Goal: Book appointment/travel/reservation

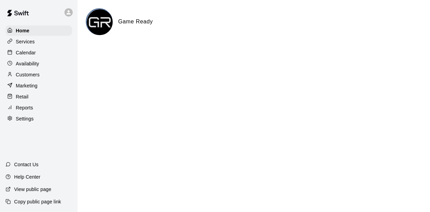
click at [33, 53] on p "Calendar" at bounding box center [26, 52] width 20 height 7
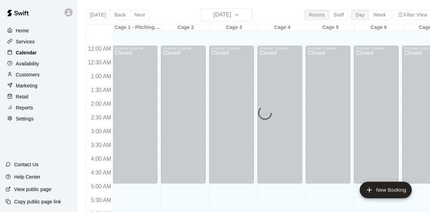
scroll to position [384, 0]
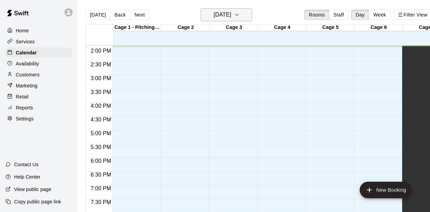
click at [230, 19] on h6 "[DATE]" at bounding box center [223, 15] width 18 height 10
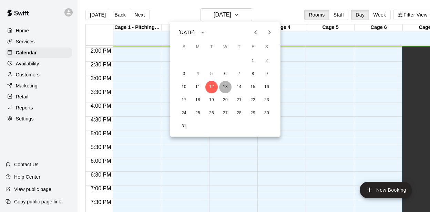
click at [227, 86] on button "13" at bounding box center [225, 87] width 12 height 12
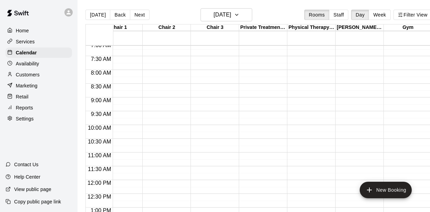
scroll to position [0, 0]
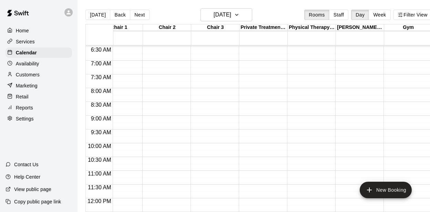
click at [307, 92] on div "12:00 AM – 5:00 AM Closed" at bounding box center [309, 199] width 45 height 662
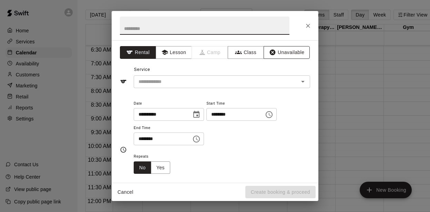
click at [280, 55] on button "Unavailable" at bounding box center [287, 52] width 46 height 13
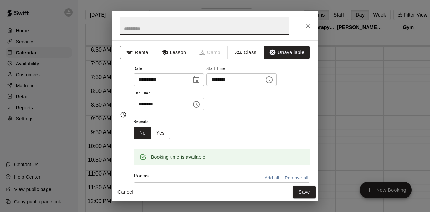
click at [217, 31] on input "text" at bounding box center [205, 26] width 170 height 18
type input "**********"
click at [199, 101] on icon "Choose time, selected time is 8:30 AM" at bounding box center [196, 104] width 8 height 8
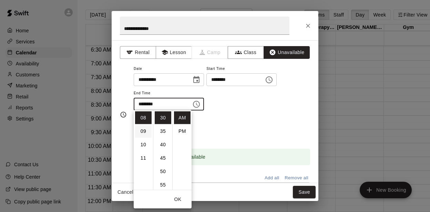
click at [145, 130] on li "09" at bounding box center [143, 131] width 17 height 13
click at [165, 114] on li "00" at bounding box center [163, 115] width 17 height 13
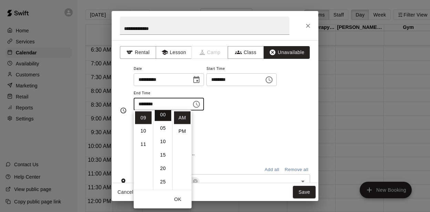
type input "********"
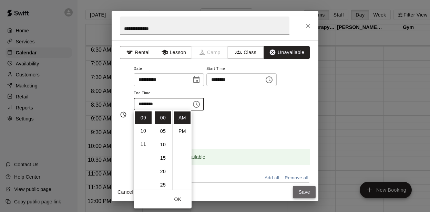
click at [299, 193] on button "Save" at bounding box center [304, 192] width 23 height 13
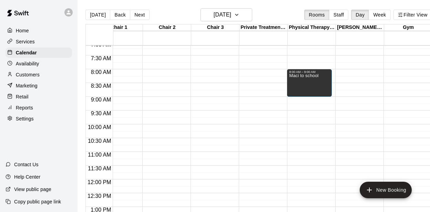
click at [311, 101] on div "12:00 AM – 5:00 AM Closed 8:00 AM – 9:00 AM Maci to school" at bounding box center [309, 180] width 45 height 662
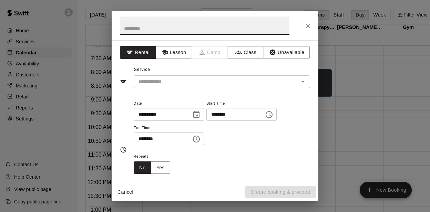
click at [308, 29] on button "Close" at bounding box center [308, 26] width 12 height 12
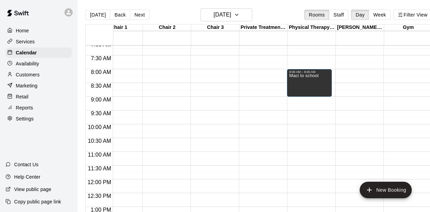
click at [305, 128] on div "12:00 AM – 5:00 AM Closed 8:00 AM – 9:00 AM Maci to school" at bounding box center [309, 180] width 45 height 662
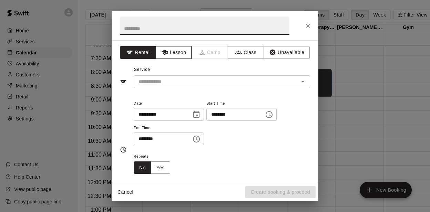
click at [179, 53] on button "Lesson" at bounding box center [174, 52] width 36 height 13
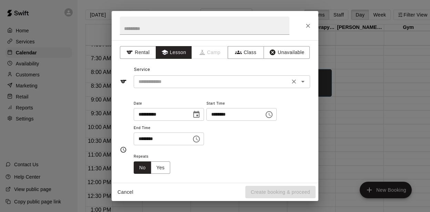
click at [189, 80] on input "text" at bounding box center [212, 82] width 152 height 9
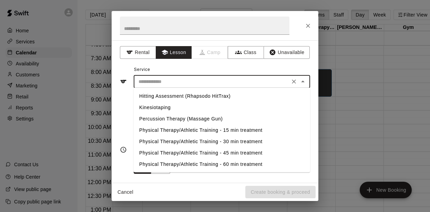
click at [171, 141] on li "Physical Therapy/Athletic Training - 30 min treatment" at bounding box center [222, 141] width 177 height 11
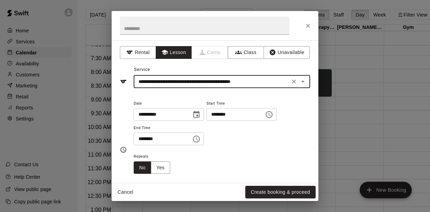
type input "**********"
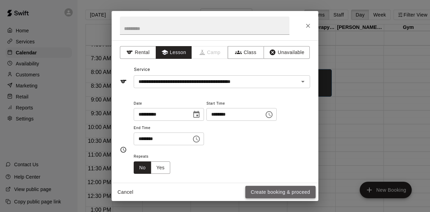
click at [266, 193] on button "Create booking & proceed" at bounding box center [280, 192] width 70 height 13
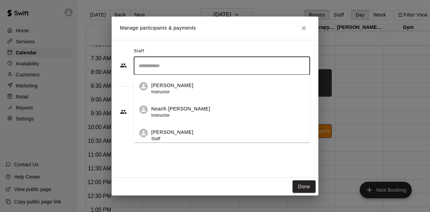
click at [169, 65] on input "Search staff" at bounding box center [222, 66] width 170 height 12
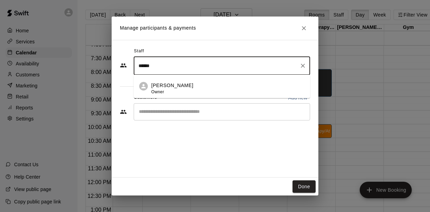
click at [151, 89] on li "[PERSON_NAME] Owner" at bounding box center [222, 86] width 177 height 23
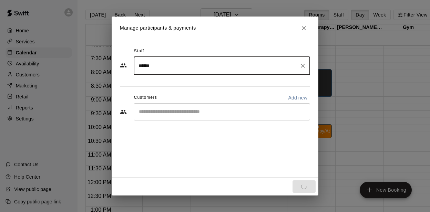
type input "******"
click at [157, 113] on input "Start typing to search customers..." at bounding box center [222, 112] width 170 height 7
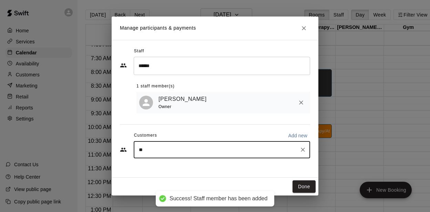
type input "*"
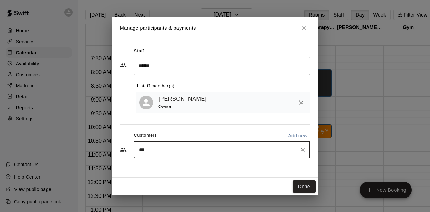
type input "****"
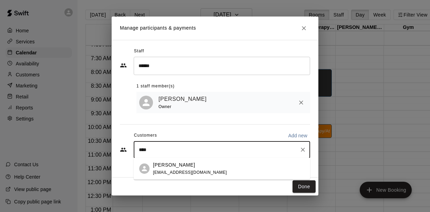
click at [187, 167] on div "[PERSON_NAME]" at bounding box center [190, 165] width 74 height 7
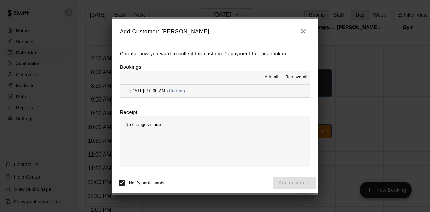
click at [170, 93] on div "[DATE]: 10:00 AM (Current)" at bounding box center [152, 91] width 65 height 10
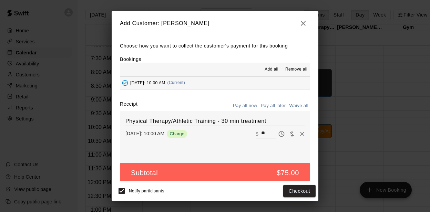
click at [282, 135] on icon "Pay later" at bounding box center [281, 134] width 7 height 7
click at [297, 194] on button "Add customer" at bounding box center [294, 191] width 42 height 13
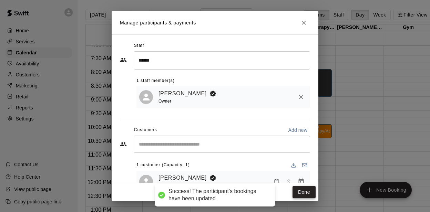
click at [305, 192] on button "Done" at bounding box center [304, 192] width 23 height 13
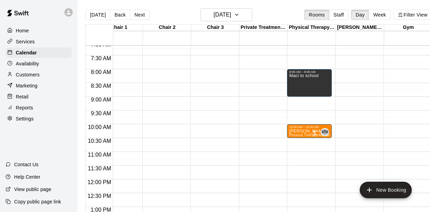
click at [20, 72] on p "Customers" at bounding box center [28, 74] width 24 height 7
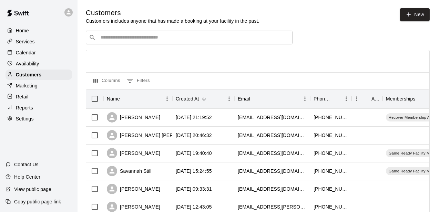
click at [409, 14] on icon at bounding box center [409, 15] width 0 height 4
select select "**"
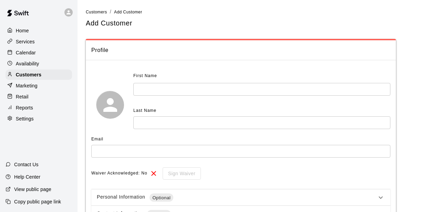
scroll to position [42, 0]
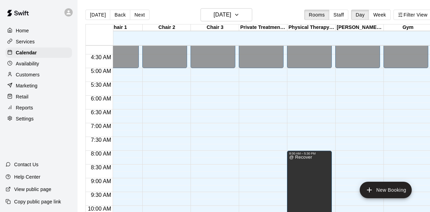
scroll to position [97, 453]
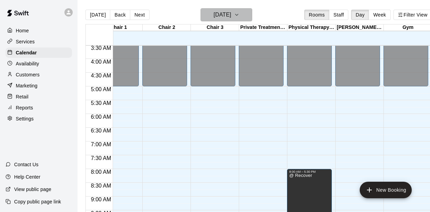
click at [228, 13] on h6 "[DATE]" at bounding box center [223, 15] width 18 height 10
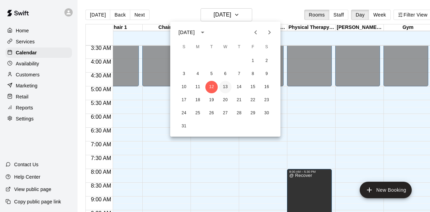
click at [224, 89] on button "13" at bounding box center [225, 87] width 12 height 12
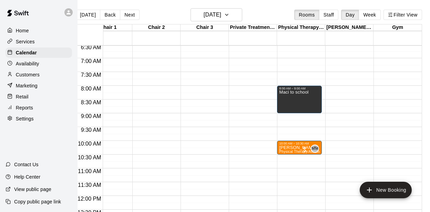
scroll to position [0, 453]
click at [308, 172] on div "12:00 AM – 5:00 AM Closed 8:00 AM – 9:00 AM Maci to school 10:00 AM – 10:30 AM …" at bounding box center [299, 196] width 45 height 662
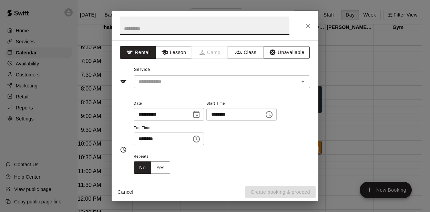
click at [273, 57] on button "Unavailable" at bounding box center [287, 52] width 46 height 13
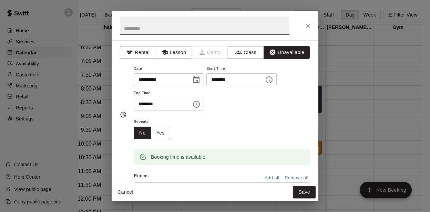
click at [229, 31] on input "text" at bounding box center [205, 26] width 170 height 18
type input "**********"
click at [201, 100] on icon "Choose time, selected time is 11:30 AM" at bounding box center [196, 104] width 8 height 8
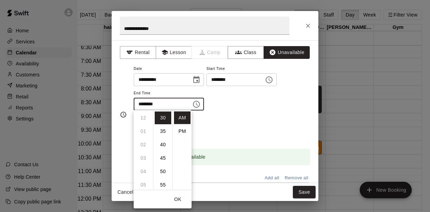
scroll to position [0, 0]
click at [185, 134] on li "PM" at bounding box center [182, 131] width 17 height 13
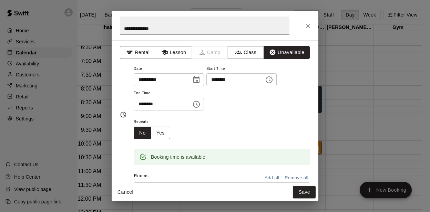
drag, startPoint x: 138, startPoint y: 104, endPoint x: 130, endPoint y: 104, distance: 7.6
click at [132, 104] on div "**********" at bounding box center [215, 114] width 190 height 101
type input "********"
click at [299, 193] on button "Save" at bounding box center [304, 192] width 23 height 13
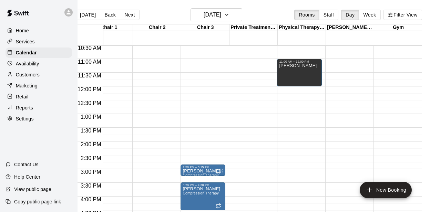
click at [289, 145] on div "12:00 AM – 5:00 AM Closed 8:00 AM – 9:00 AM Maci to school 10:00 AM – 10:30 AM …" at bounding box center [299, 87] width 45 height 662
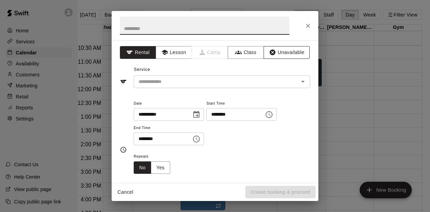
click at [273, 54] on icon "button" at bounding box center [273, 53] width 6 height 6
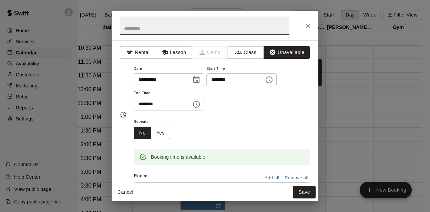
click at [211, 30] on input "text" at bounding box center [205, 26] width 170 height 18
type input "*****"
click at [198, 103] on icon "Choose time, selected time is 2:30 PM" at bounding box center [196, 104] width 8 height 8
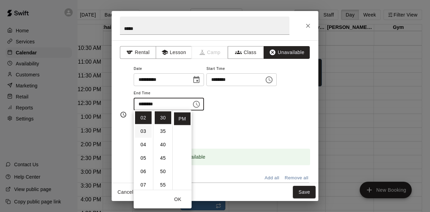
click at [145, 134] on li "03" at bounding box center [143, 131] width 17 height 13
click at [161, 119] on li "00" at bounding box center [163, 118] width 17 height 13
type input "********"
click at [303, 193] on button "Save" at bounding box center [304, 192] width 23 height 13
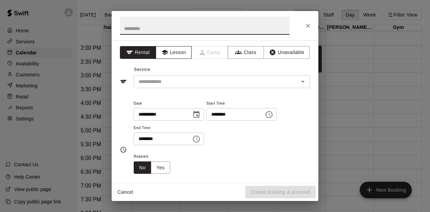
click at [172, 57] on button "Lesson" at bounding box center [174, 52] width 36 height 13
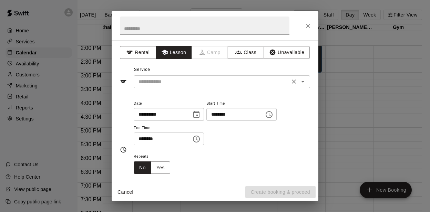
click at [156, 86] on div "​" at bounding box center [222, 82] width 177 height 13
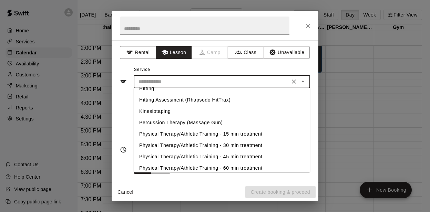
click at [163, 140] on li "Physical Therapy/Athletic Training - 30 min treatment" at bounding box center [222, 145] width 177 height 11
type input "**********"
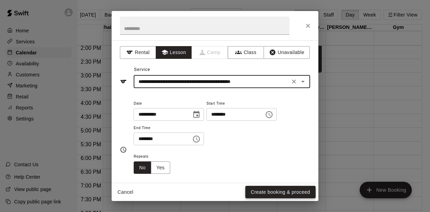
click at [273, 193] on button "Create booking & proceed" at bounding box center [280, 192] width 70 height 13
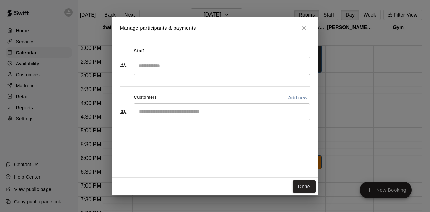
click at [170, 66] on input "Search staff" at bounding box center [222, 66] width 170 height 12
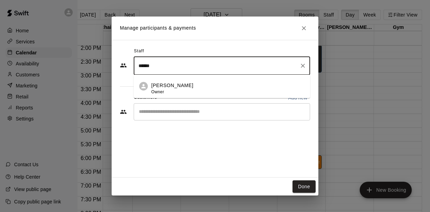
click at [165, 87] on p "[PERSON_NAME]" at bounding box center [172, 85] width 42 height 7
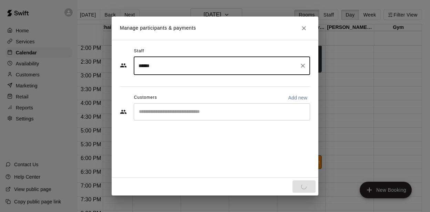
type input "******"
click at [164, 110] on input "Start typing to search customers..." at bounding box center [222, 112] width 170 height 7
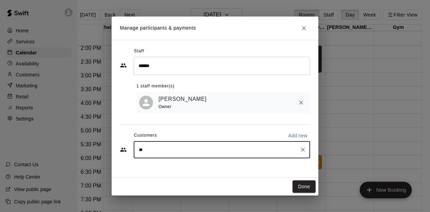
type input "*"
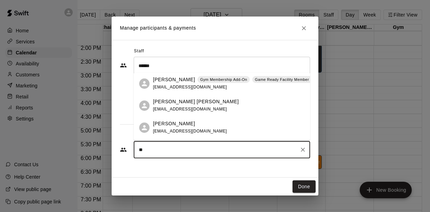
type input "*"
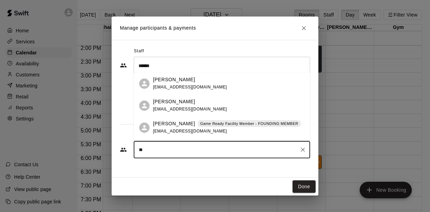
type input "*"
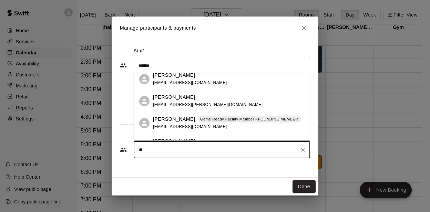
scroll to position [244, 0]
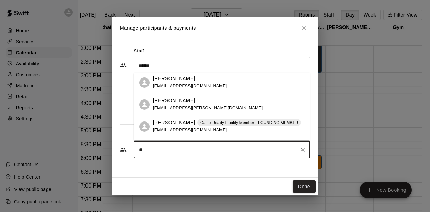
type input "*"
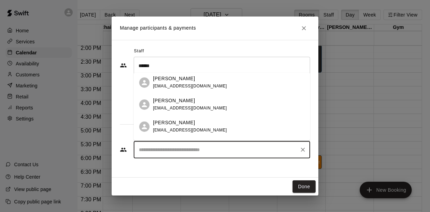
scroll to position [0, 0]
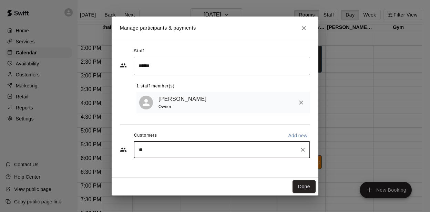
type input "*"
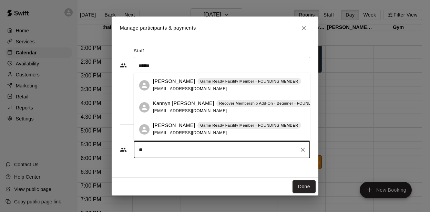
scroll to position [395, 0]
drag, startPoint x: 161, startPoint y: 152, endPoint x: 117, endPoint y: 146, distance: 44.8
click at [117, 146] on div "Staff ****** ​ 1 staff member(s) [PERSON_NAME] Owner Customers Add new ** ​" at bounding box center [215, 109] width 207 height 138
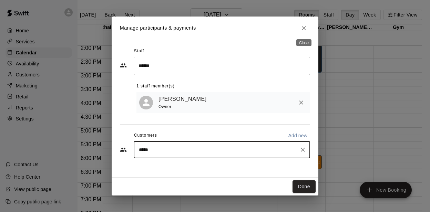
type input "*****"
click at [302, 26] on icon "Close" at bounding box center [304, 28] width 7 height 7
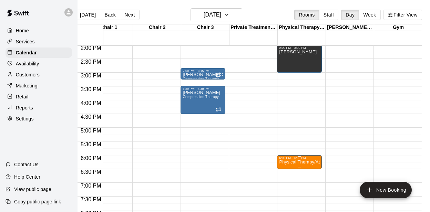
click at [321, 184] on div at bounding box center [215, 106] width 430 height 212
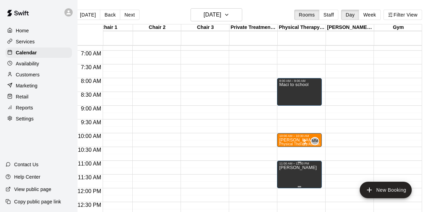
scroll to position [187, 453]
